Goal: Information Seeking & Learning: Learn about a topic

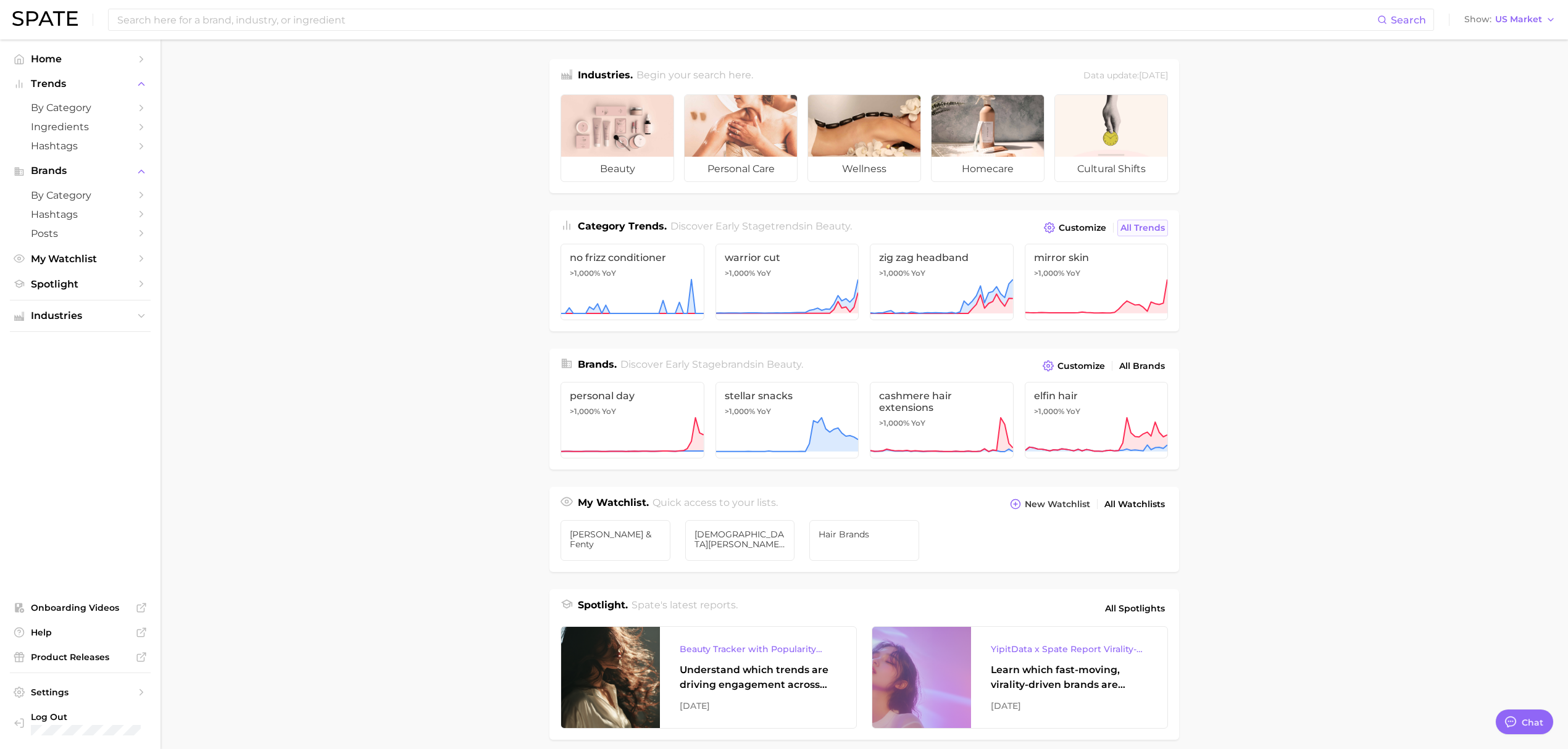
click at [1151, 233] on link "All Trends" at bounding box center [1142, 228] width 50 height 17
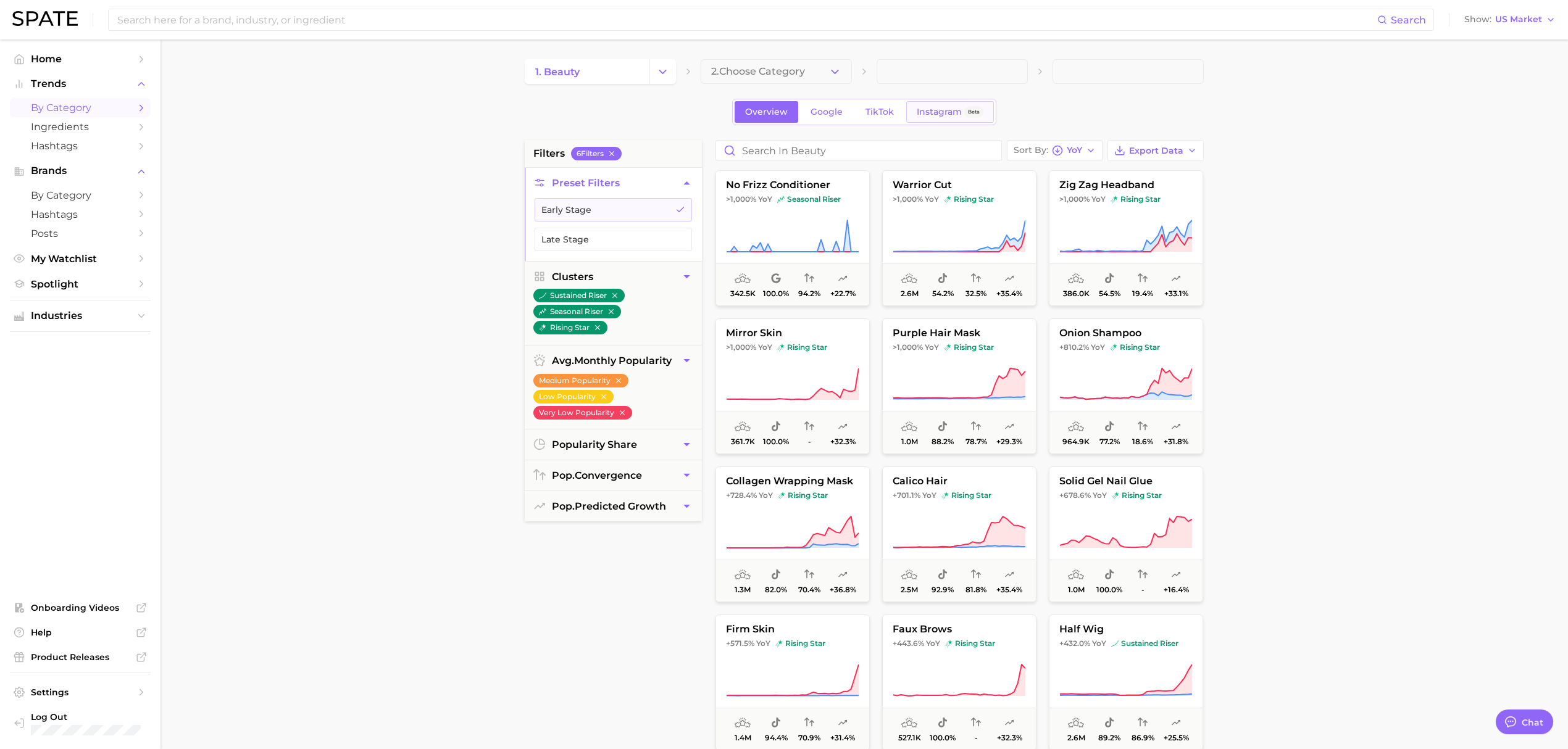
click at [950, 114] on span "Instagram" at bounding box center [939, 112] width 45 height 10
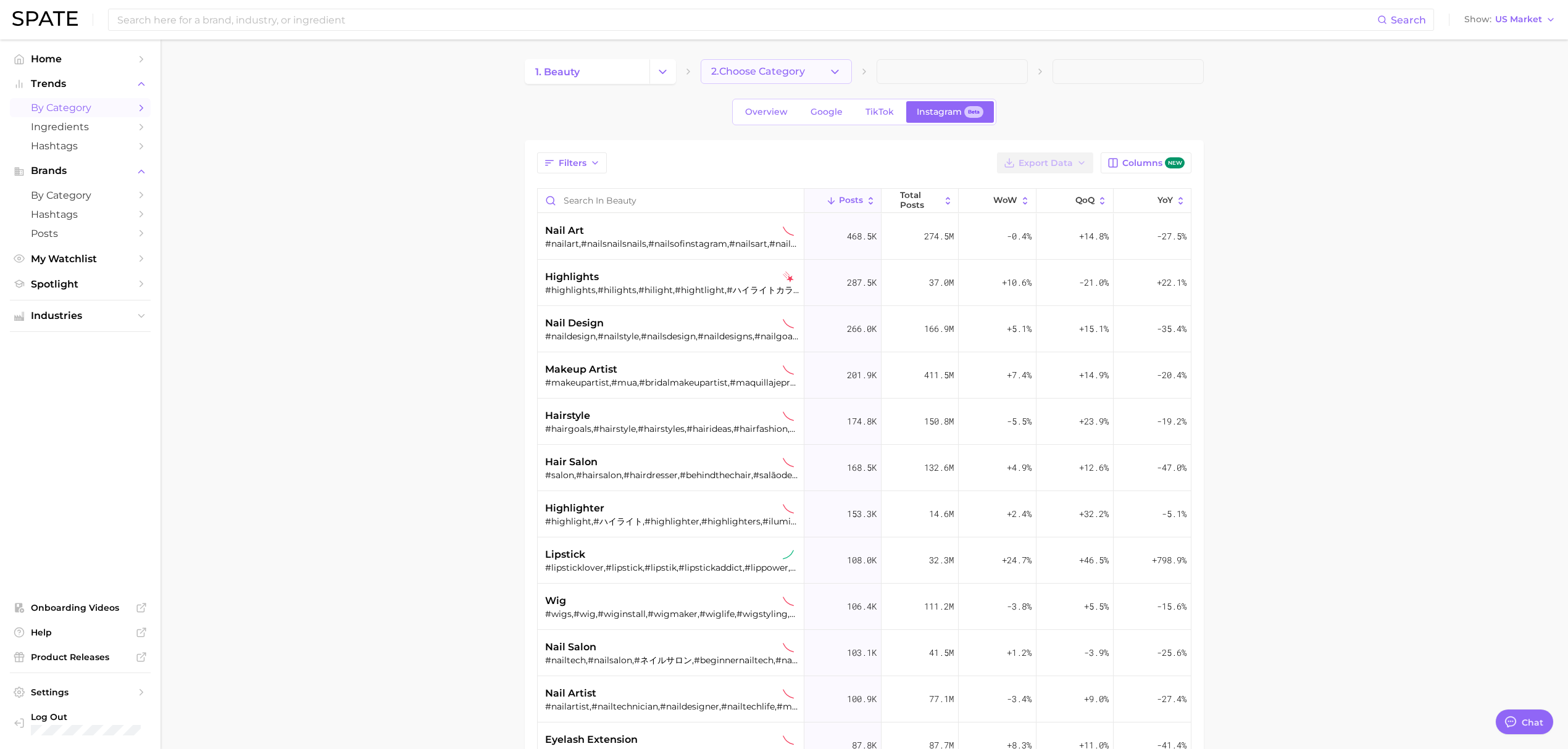
click at [774, 66] on span "2. Choose Category" at bounding box center [758, 71] width 94 height 11
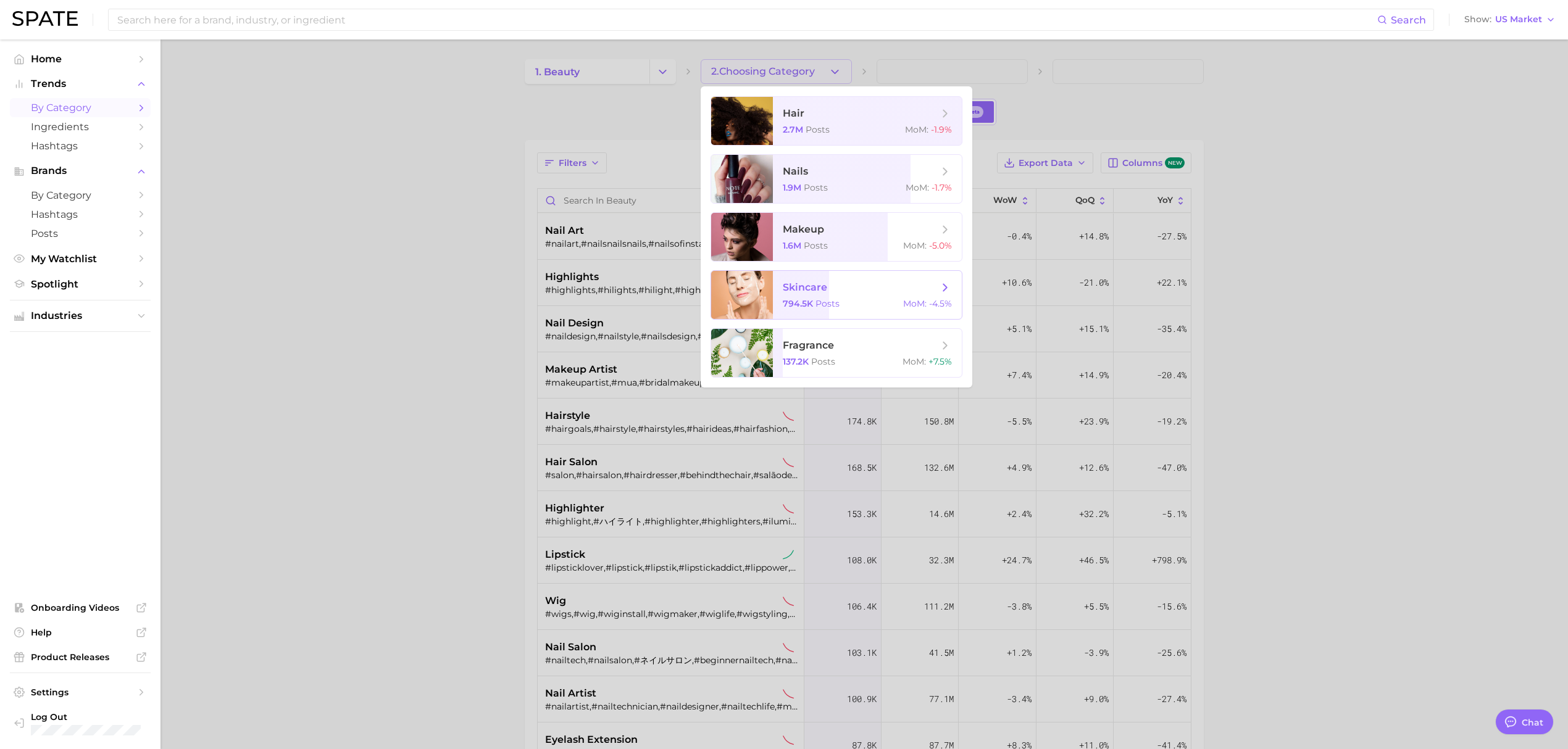
click at [802, 298] on span "794.5k" at bounding box center [797, 303] width 30 height 11
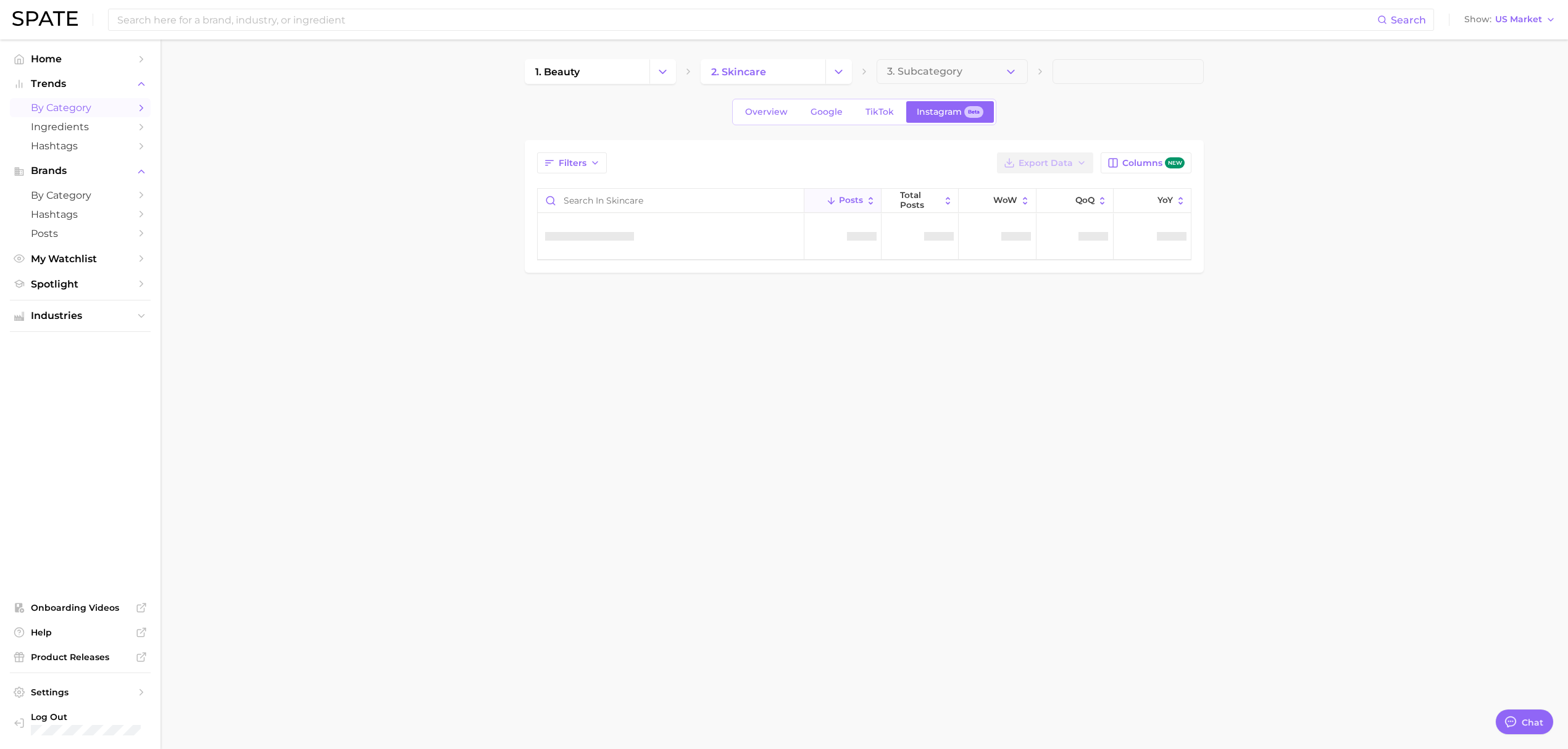
type textarea "x"
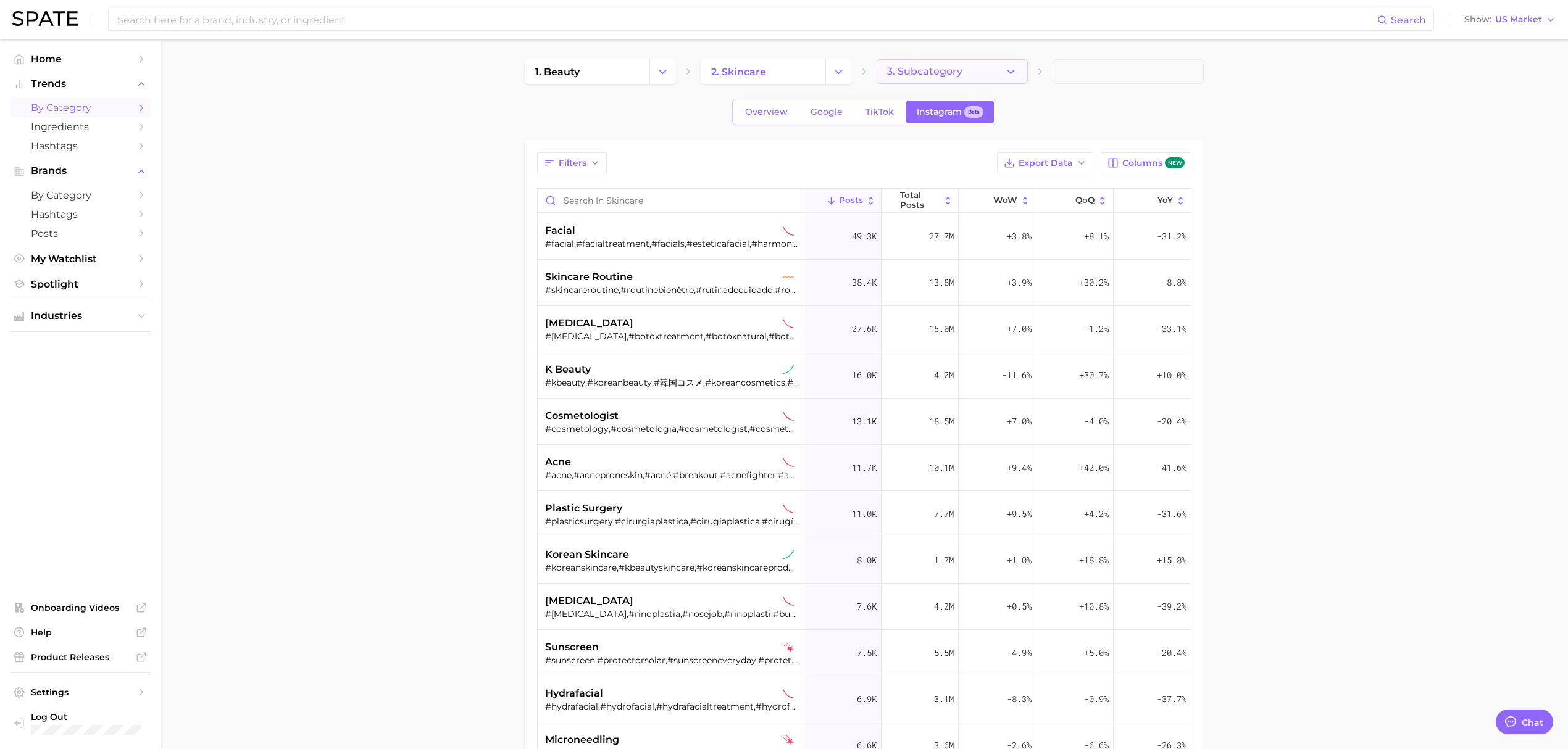
click at [939, 68] on span "3. Subcategory" at bounding box center [925, 71] width 76 height 11
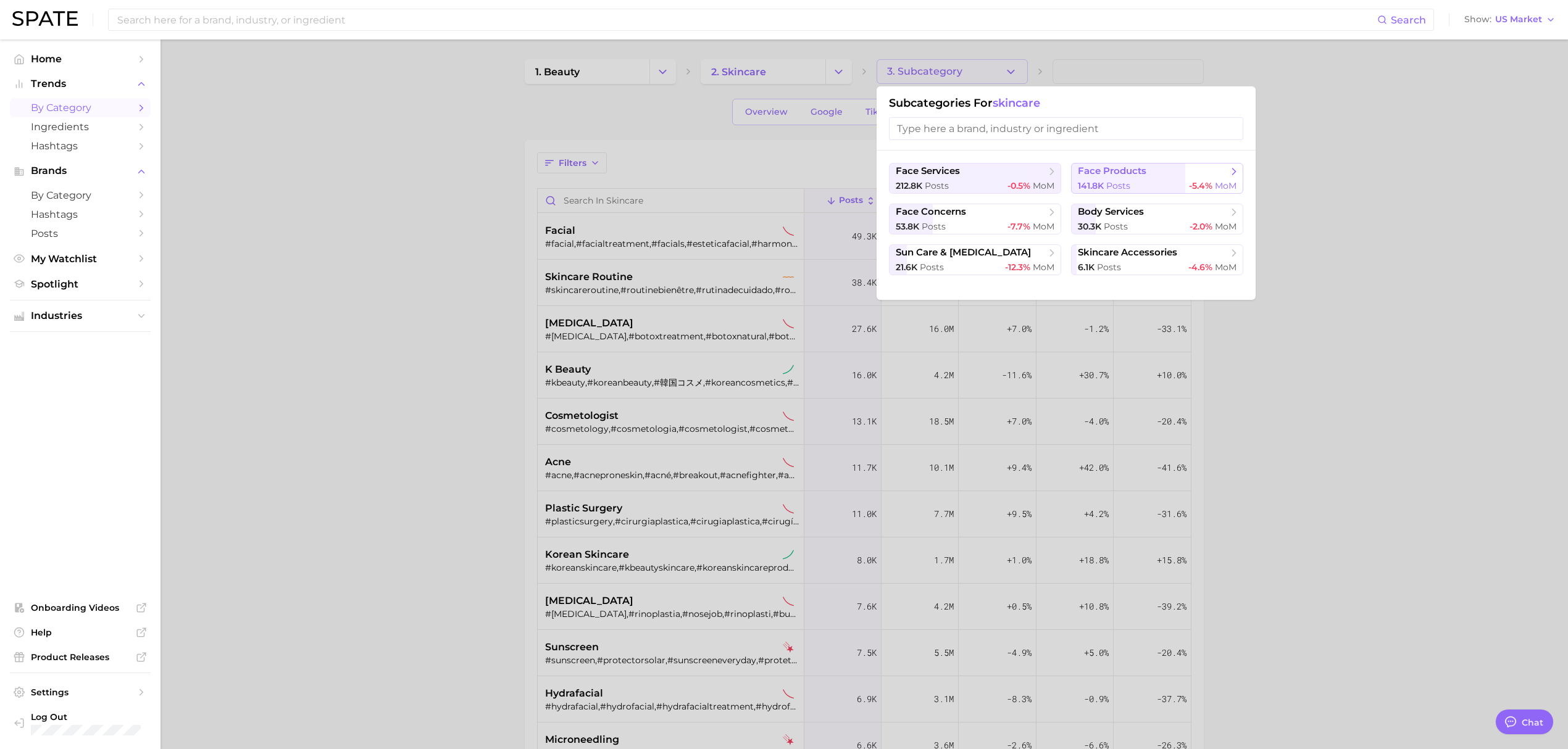
click at [1102, 183] on span "141.8k" at bounding box center [1091, 185] width 26 height 11
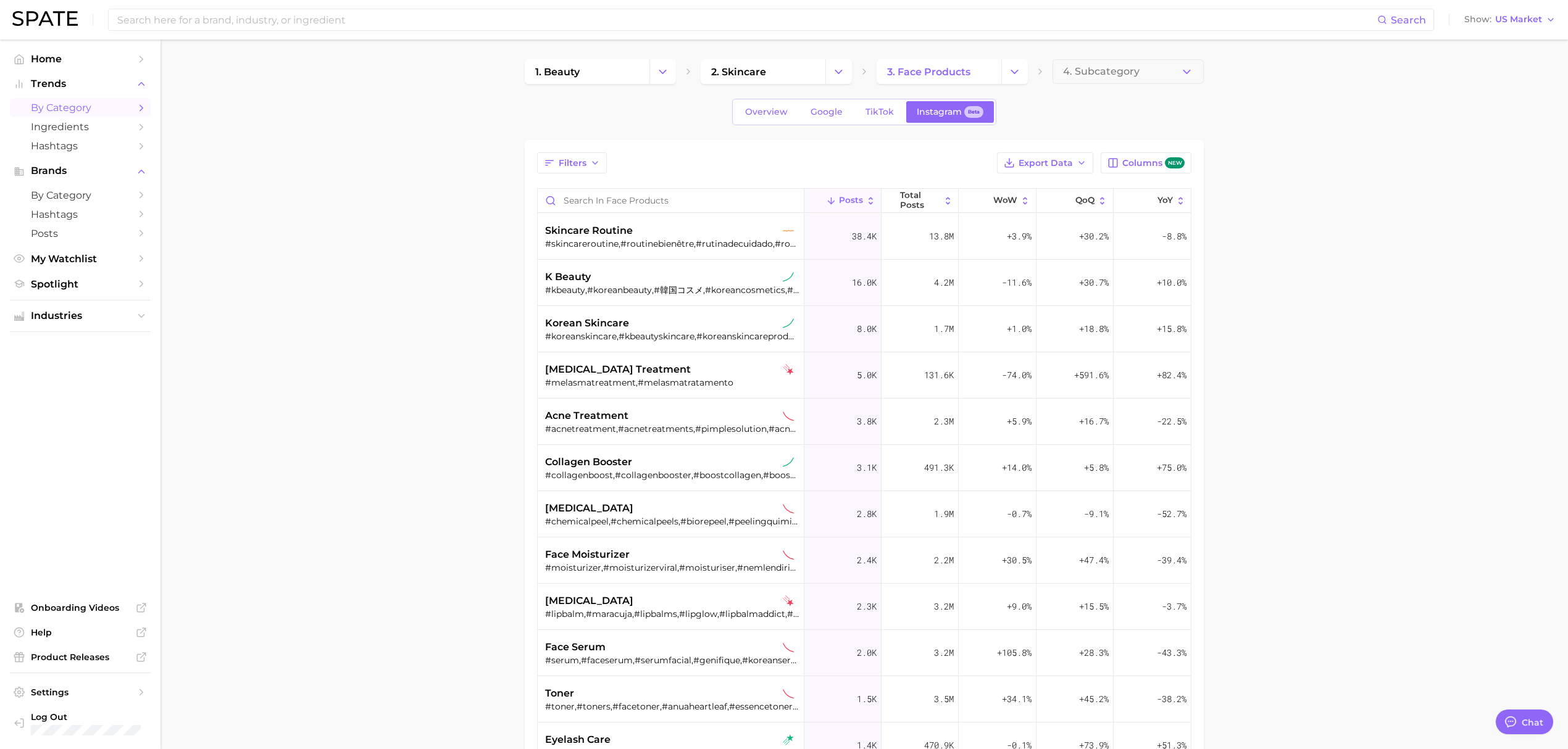
click at [1381, 314] on main "1. beauty 2. skincare 3. face products 4. Subcategory Overview Google TikTok In…" at bounding box center [864, 525] width 1407 height 972
click at [593, 160] on icon "button" at bounding box center [594, 163] width 10 height 10
click at [593, 208] on button "sustained riser" at bounding box center [641, 212] width 193 height 20
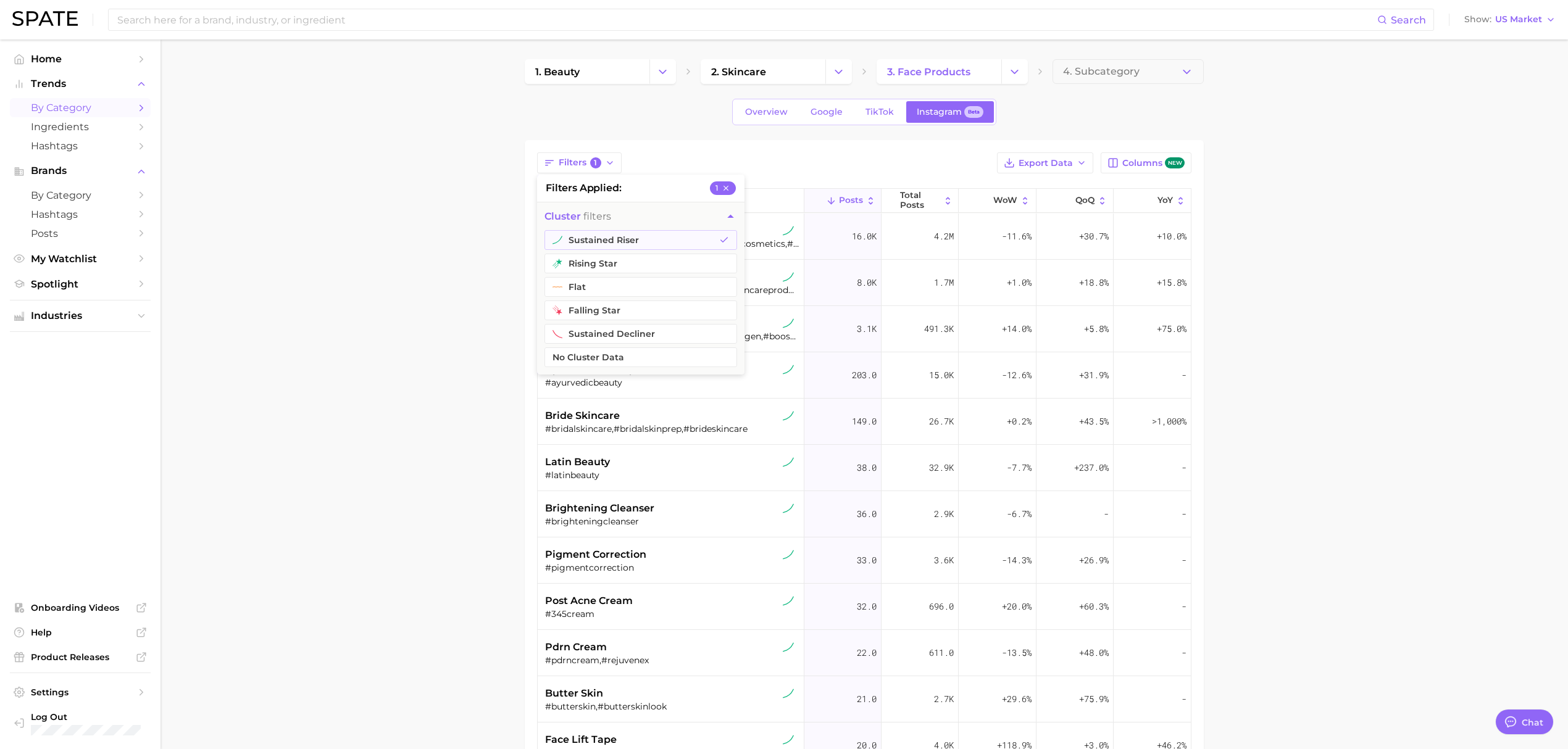
click at [1250, 248] on main "1. beauty 2. skincare 3. face products 4. Subcategory Overview Google TikTok In…" at bounding box center [864, 525] width 1407 height 972
click at [613, 164] on icon "button" at bounding box center [609, 163] width 10 height 10
click at [650, 263] on button "rising star" at bounding box center [641, 263] width 193 height 20
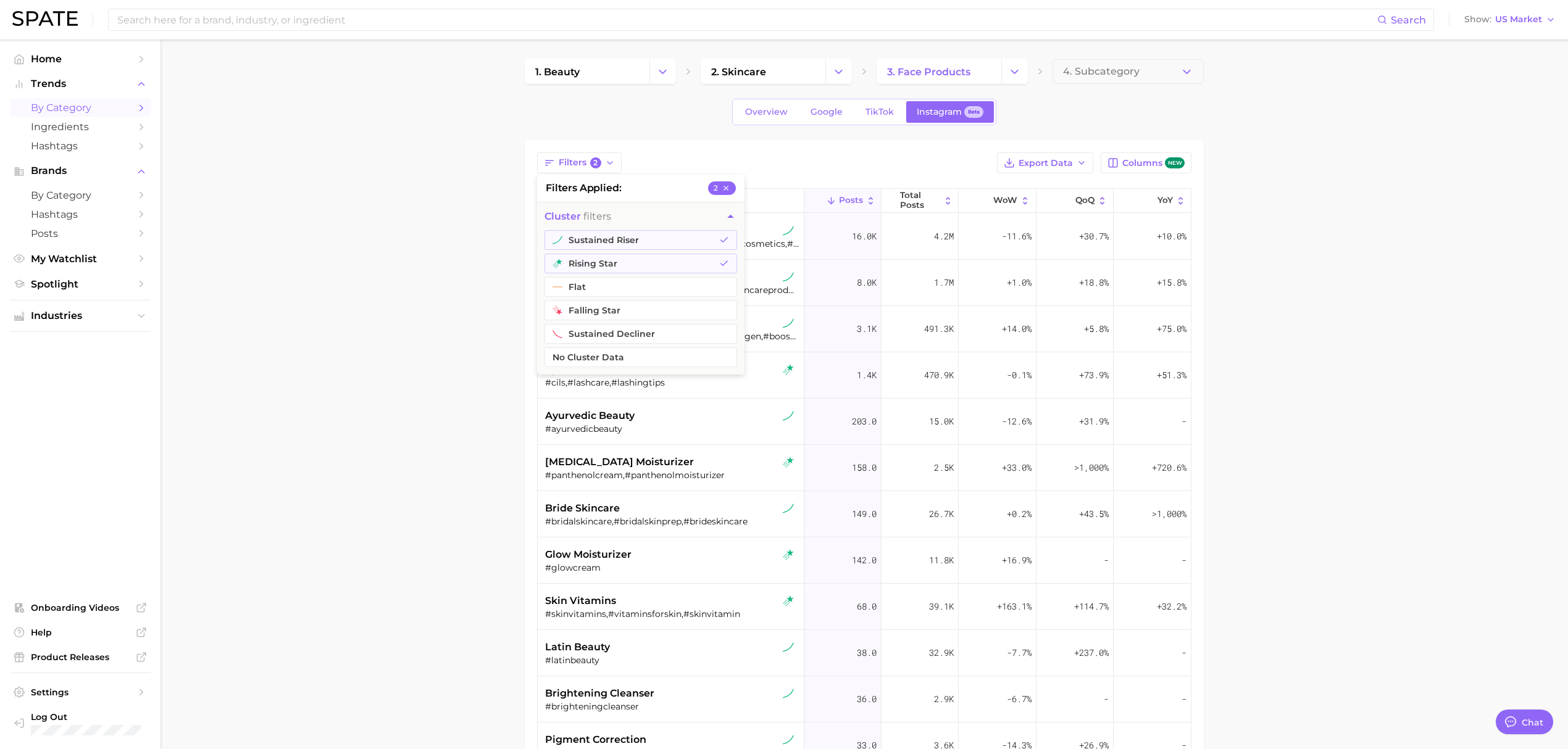
drag, startPoint x: 1307, startPoint y: 256, endPoint x: 1304, endPoint y: 268, distance: 12.4
click at [1306, 267] on main "1. beauty 2. skincare 3. face products 4. Subcategory Overview Google TikTok In…" at bounding box center [864, 525] width 1407 height 972
click at [663, 457] on div "[MEDICAL_DATA] moisturizer" at bounding box center [672, 462] width 254 height 15
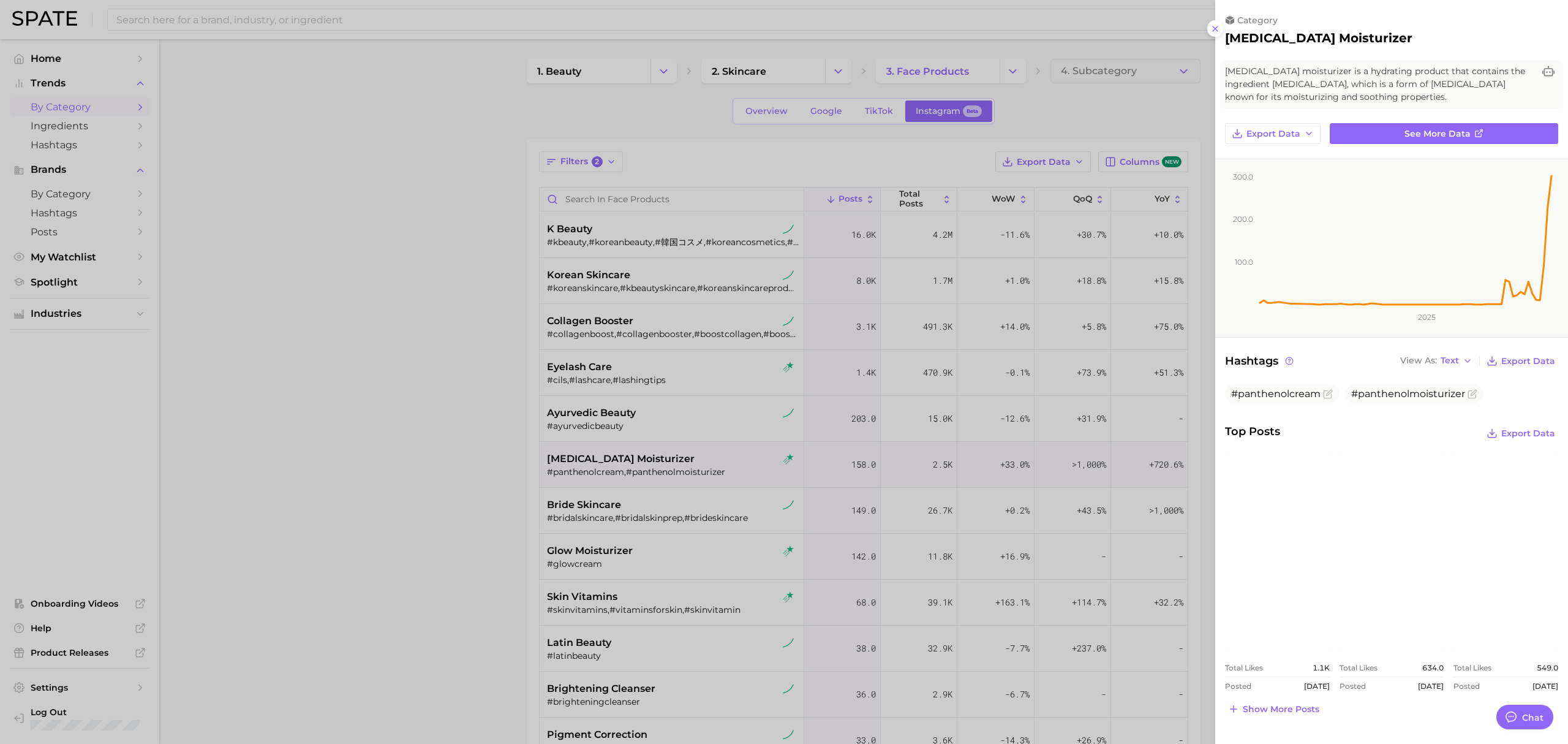
click at [1224, 33] on div "category [MEDICAL_DATA] moisturizer" at bounding box center [1391, 30] width 353 height 31
click at [1212, 25] on icon at bounding box center [1215, 28] width 10 height 10
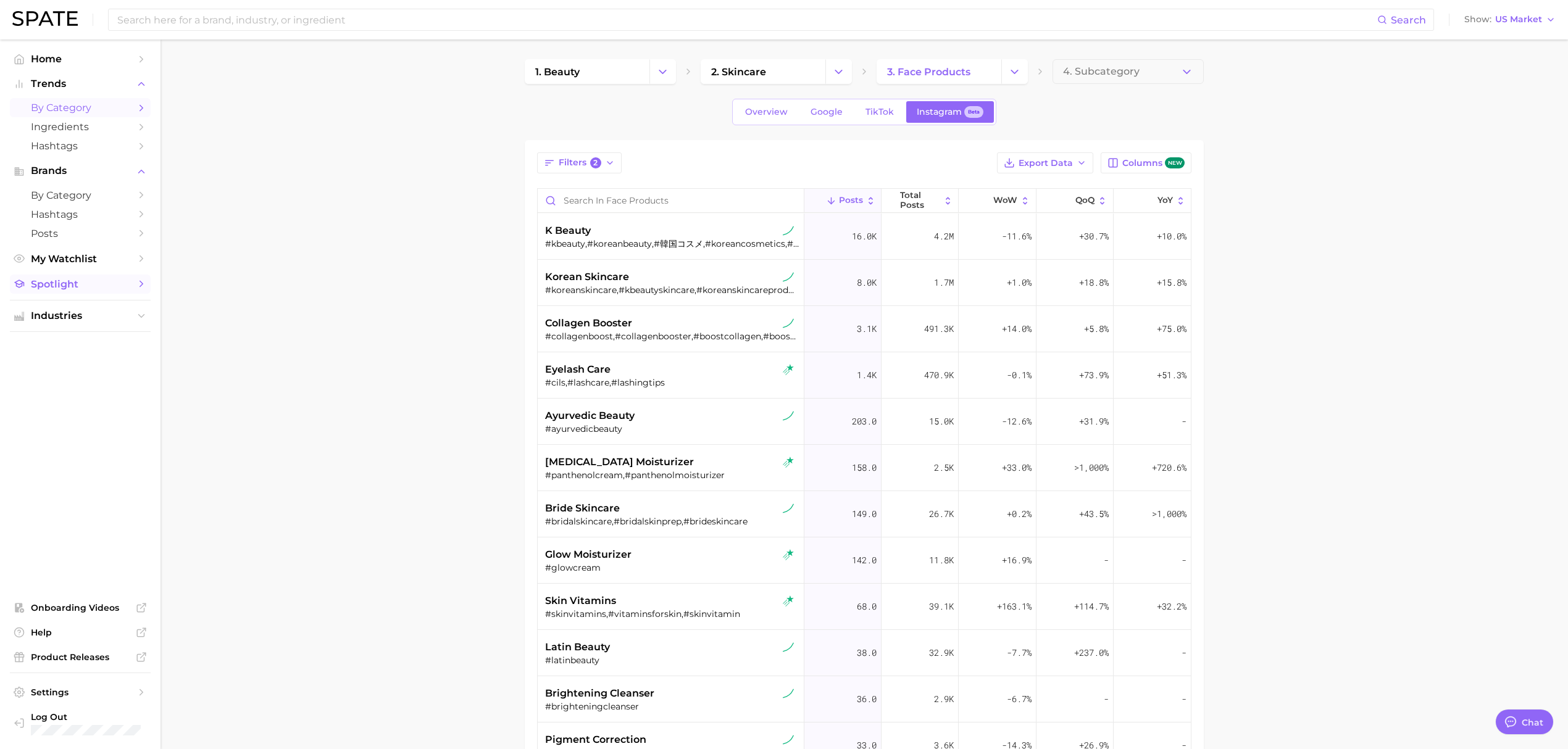
click at [56, 284] on span "Spotlight" at bounding box center [80, 284] width 99 height 12
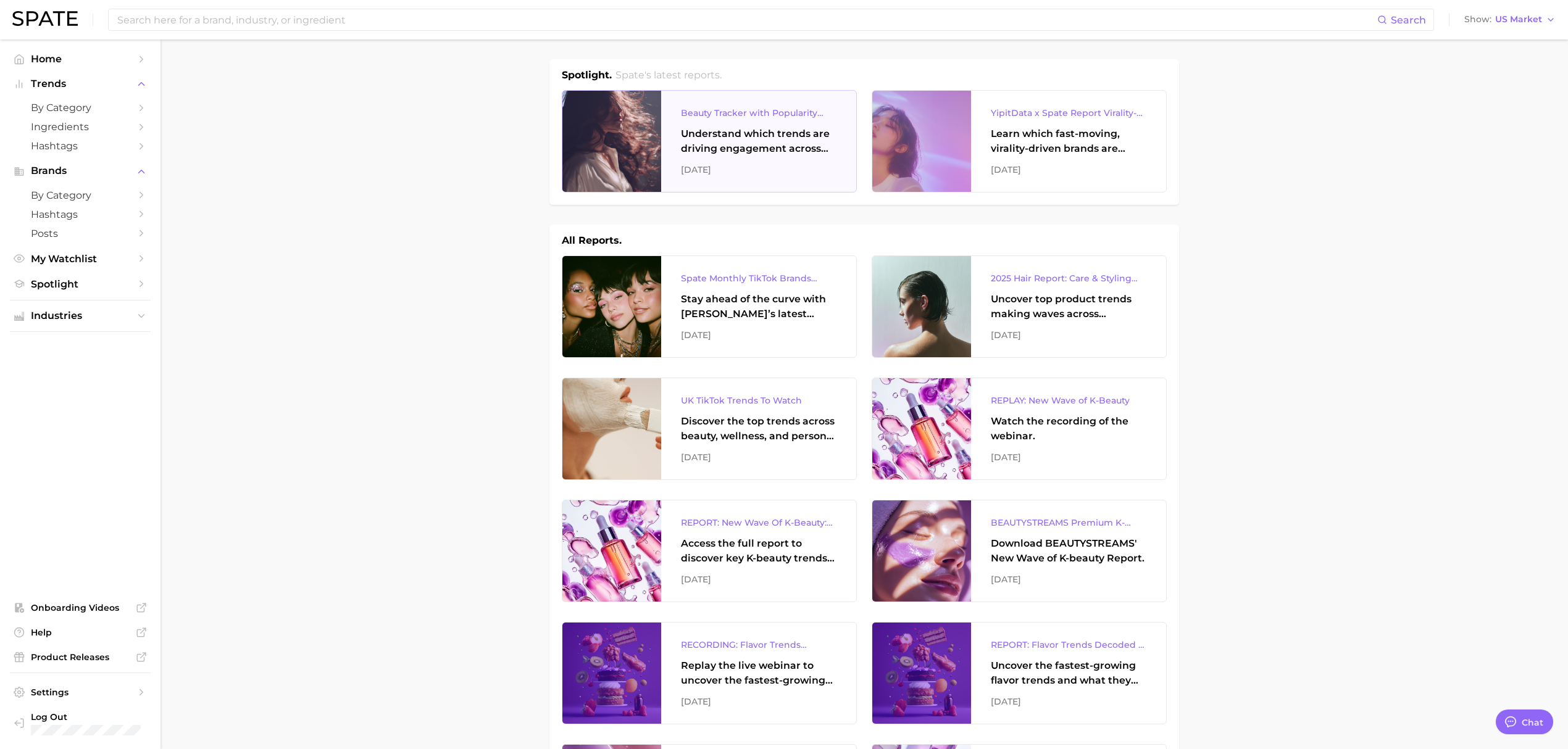
click at [729, 146] on div "Understand which trends are driving engagement across platforms in the skin, ha…" at bounding box center [758, 141] width 156 height 30
